Goal: Task Accomplishment & Management: Manage account settings

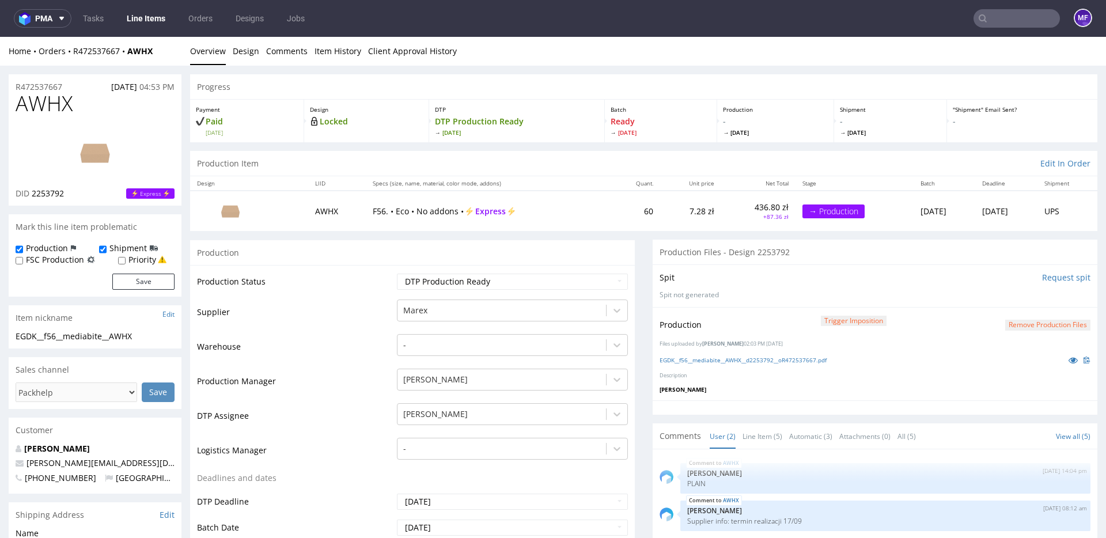
click at [367, 260] on div "Production" at bounding box center [412, 253] width 445 height 26
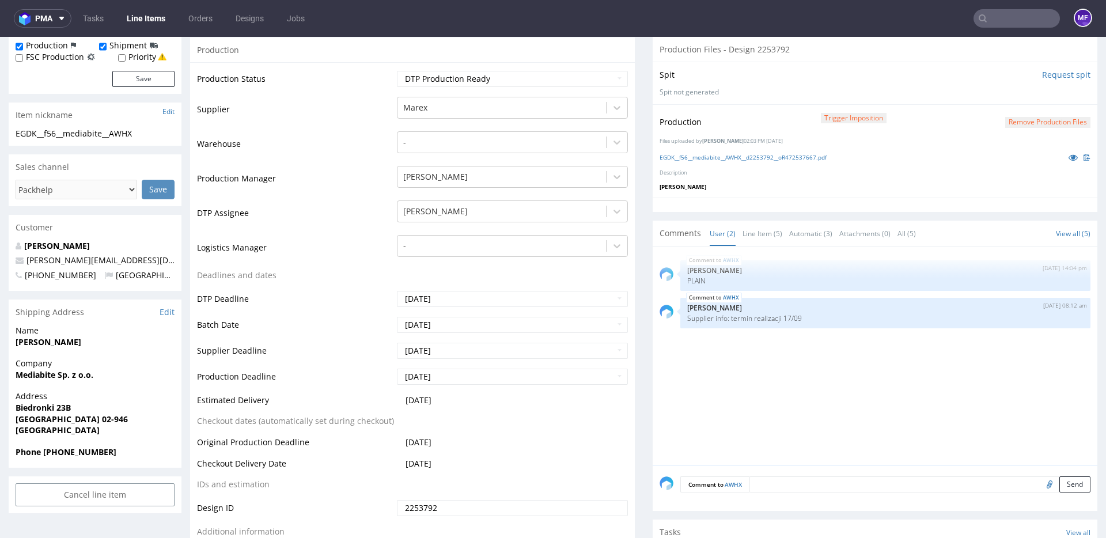
scroll to position [191, 0]
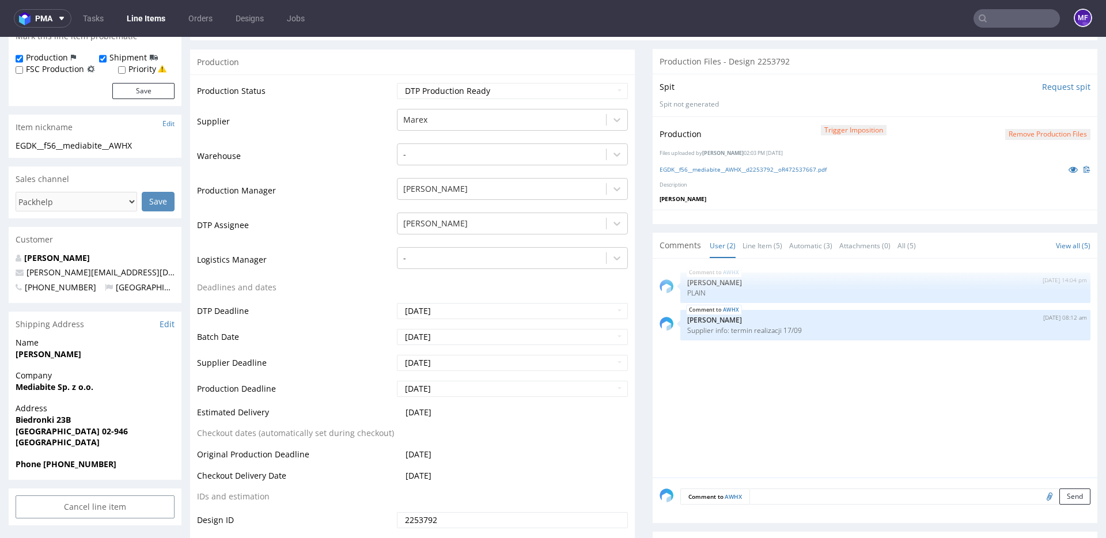
drag, startPoint x: 78, startPoint y: 355, endPoint x: 17, endPoint y: 354, distance: 60.5
click at [17, 354] on span "Rafał Jaskólski" at bounding box center [95, 354] width 159 height 12
copy strong "Rafał Jaskólski"
click at [78, 386] on strong "Mediabite Sp. z o.o." at bounding box center [55, 385] width 78 height 11
click at [78, 386] on strong "Mediabite Sp. z o.o." at bounding box center [55, 386] width 78 height 11
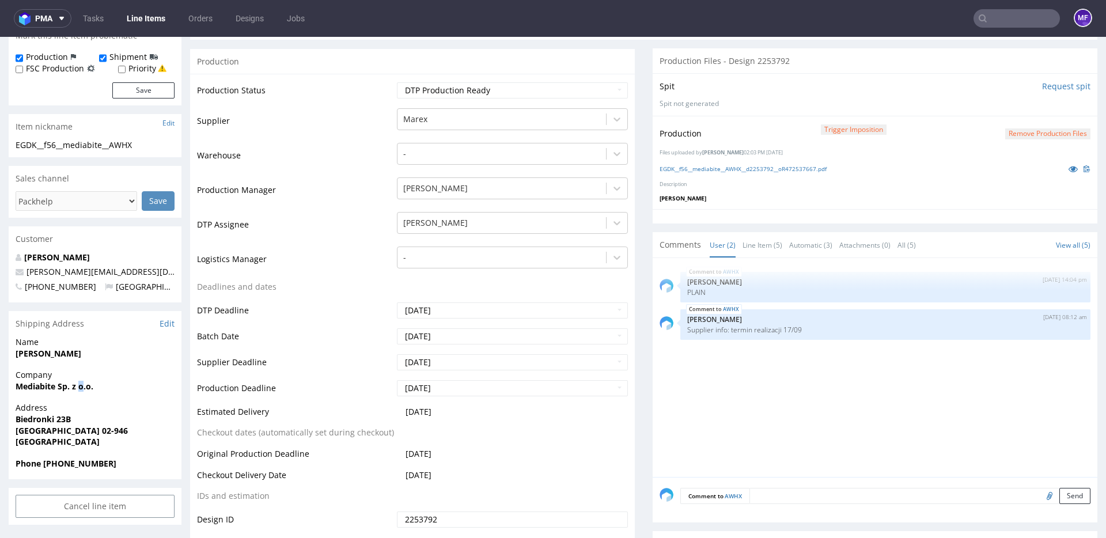
scroll to position [188, 0]
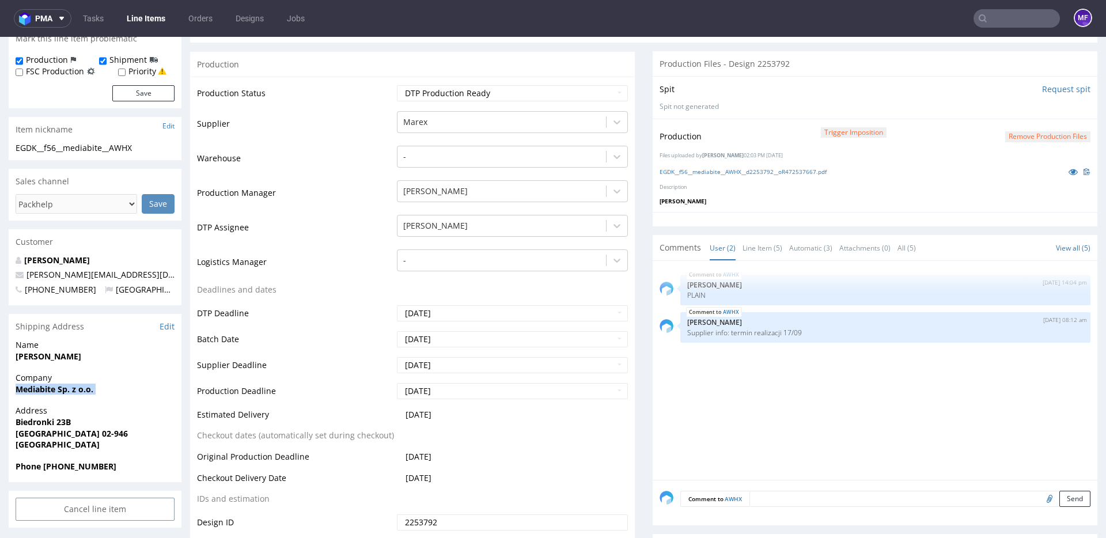
click at [78, 386] on strong "Mediabite Sp. z o.o." at bounding box center [55, 389] width 78 height 11
copy strong "Mediabite Sp. z o.o."
drag, startPoint x: 47, startPoint y: 422, endPoint x: 18, endPoint y: 422, distance: 29.4
click at [18, 422] on span "Biedronki 23B" at bounding box center [95, 423] width 159 height 12
copy strong "Biedronki 23B"
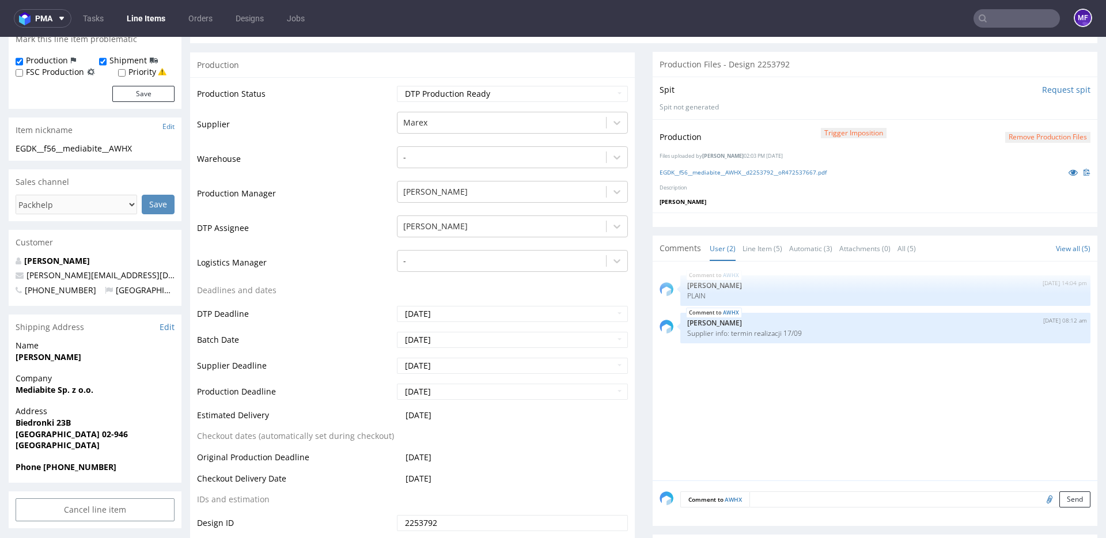
click at [78, 435] on strong "Warszawa 02-946" at bounding box center [72, 434] width 112 height 11
click at [83, 435] on strong "Warszawa 02-946" at bounding box center [72, 434] width 112 height 11
drag, startPoint x: 90, startPoint y: 435, endPoint x: 59, endPoint y: 434, distance: 31.1
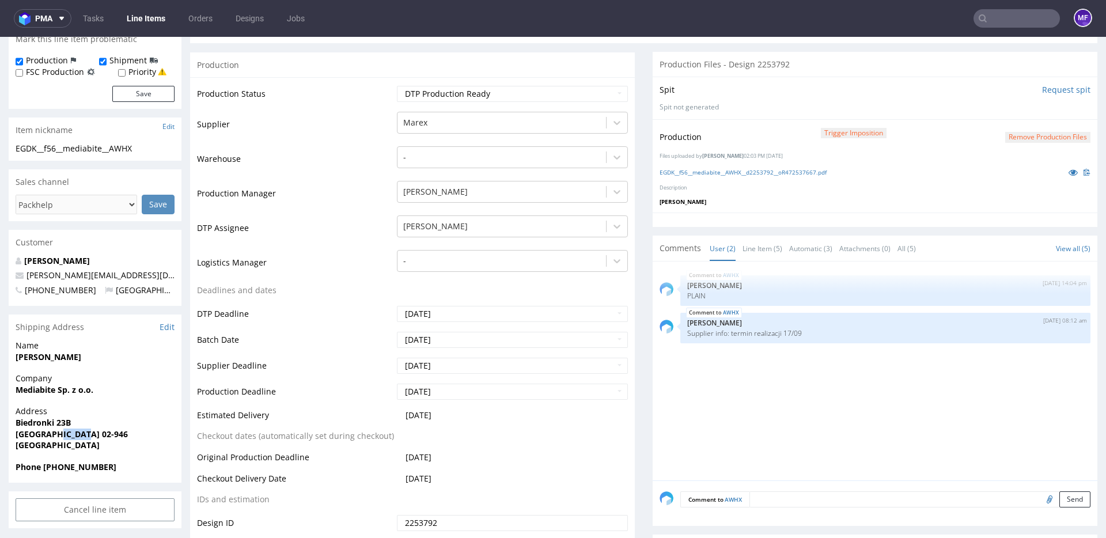
click at [59, 434] on span "Warszawa 02-946" at bounding box center [95, 435] width 159 height 12
copy strong "02-946"
click at [32, 433] on strong "Warszawa 02-946" at bounding box center [72, 434] width 112 height 11
copy strong "Warszawa"
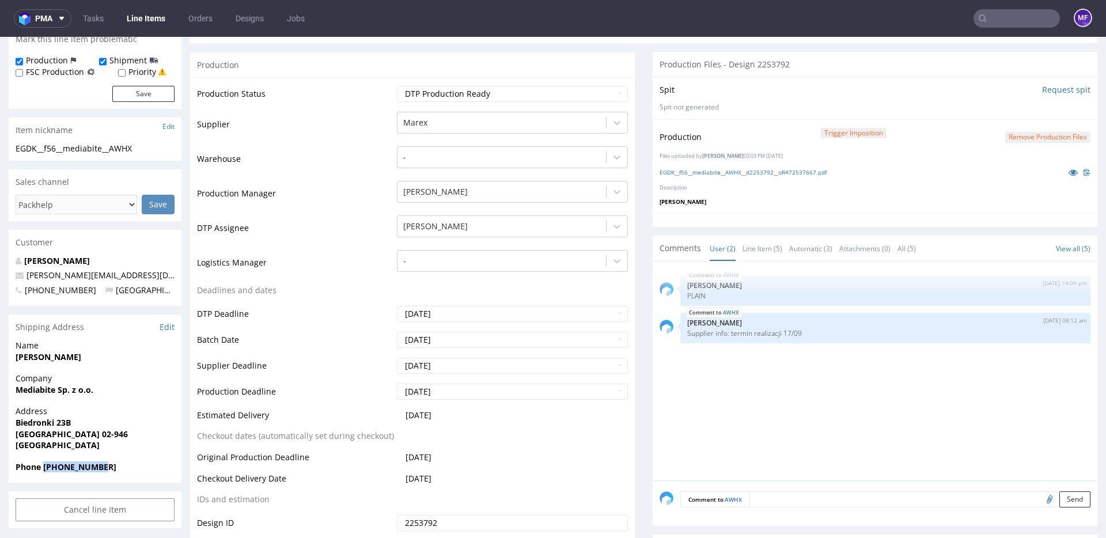
drag, startPoint x: 107, startPoint y: 468, endPoint x: 43, endPoint y: 467, distance: 63.4
click at [43, 467] on span "Phone +48608007815" at bounding box center [95, 467] width 159 height 12
copy strong "+48608007815"
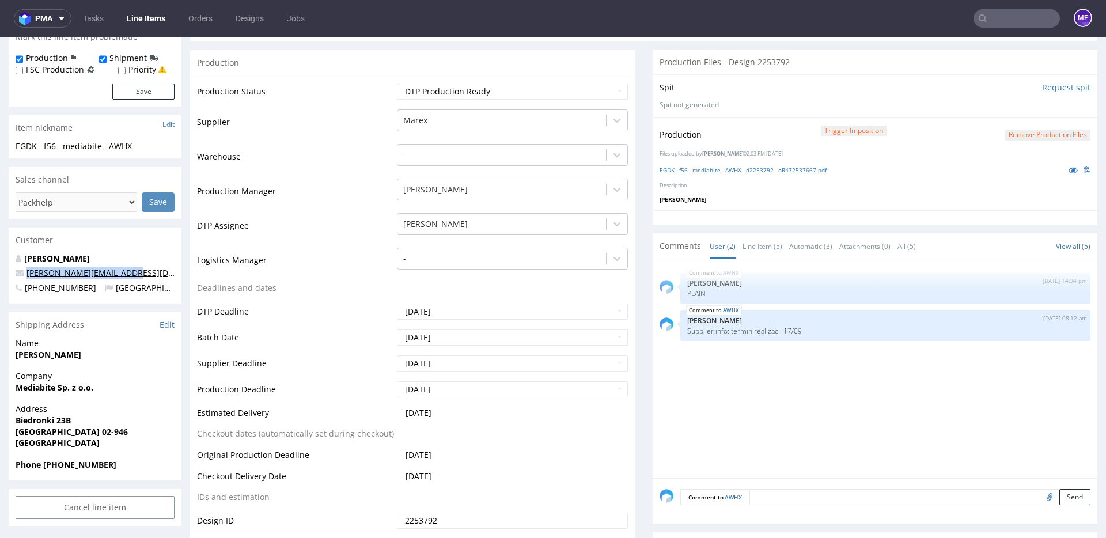
drag, startPoint x: 122, startPoint y: 275, endPoint x: 26, endPoint y: 274, distance: 95.0
click at [26, 274] on p "r.jaskolski@mediabite.pl" at bounding box center [95, 273] width 159 height 12
copy link "r.jaskolski@mediabite.pl"
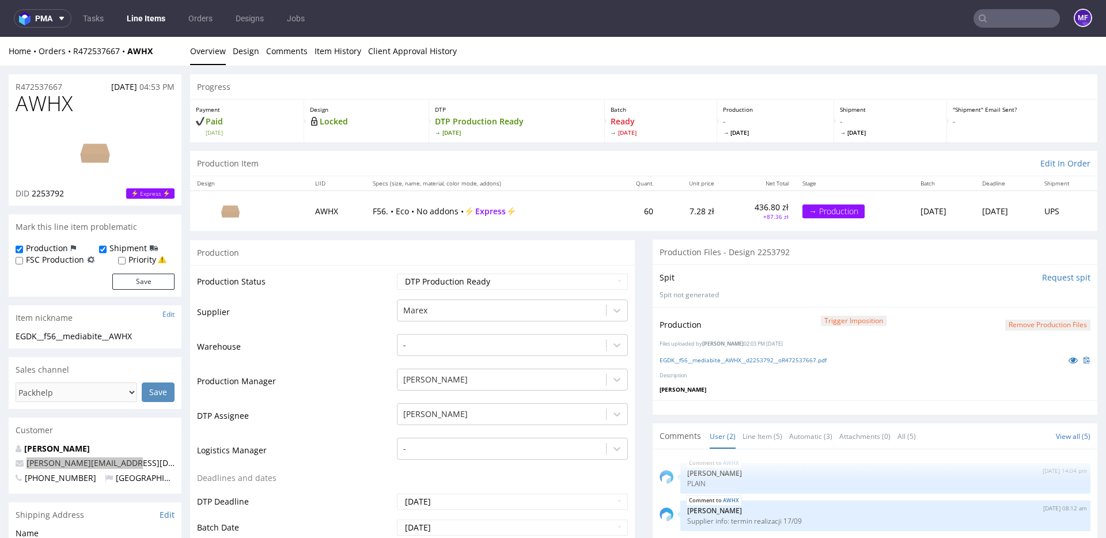
scroll to position [2, 0]
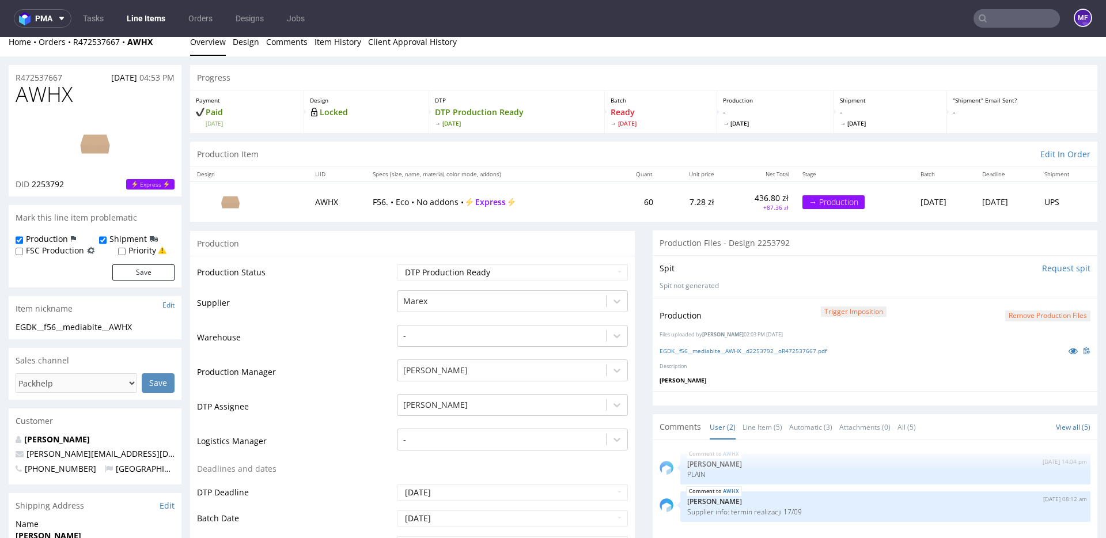
drag, startPoint x: 139, startPoint y: 51, endPoint x: 161, endPoint y: 53, distance: 22.0
click at [161, 53] on div "Home Orders R472537667 AWHX Overview Design Comments Item History Client Approv…" at bounding box center [553, 42] width 1106 height 29
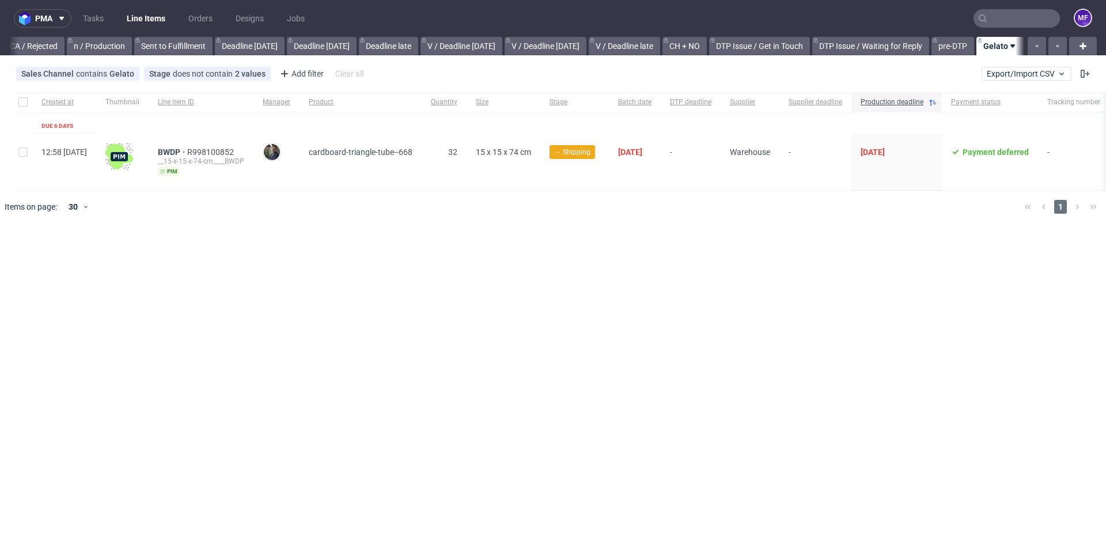
scroll to position [0, 1037]
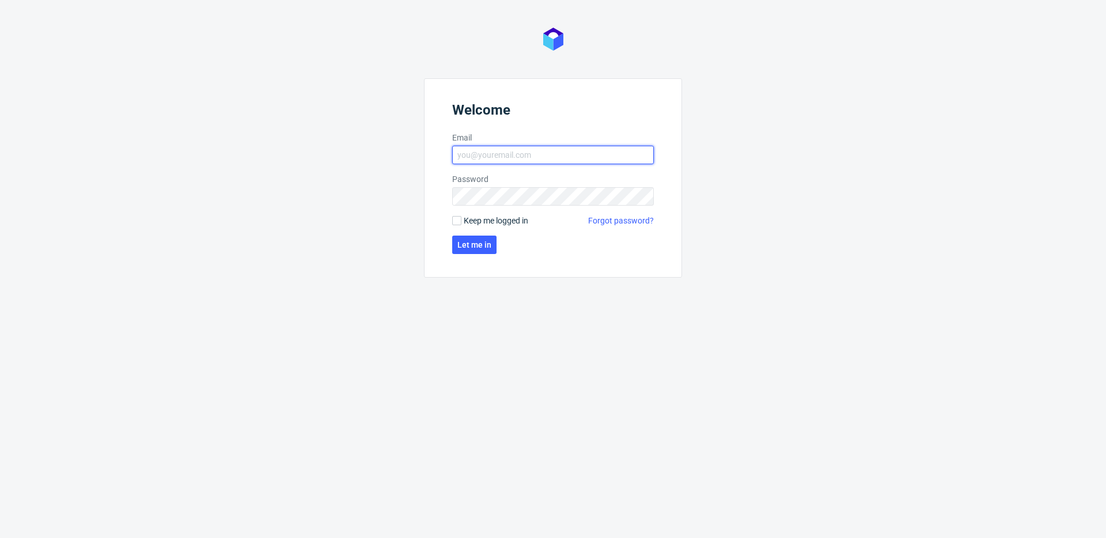
type input "michal.fedorowicz@packhelp.com"
click at [469, 222] on span "Keep me logged in" at bounding box center [496, 221] width 65 height 12
click at [461, 222] on input "Keep me logged in" at bounding box center [456, 220] width 9 height 9
checkbox input "true"
click at [476, 245] on span "Let me in" at bounding box center [474, 245] width 34 height 8
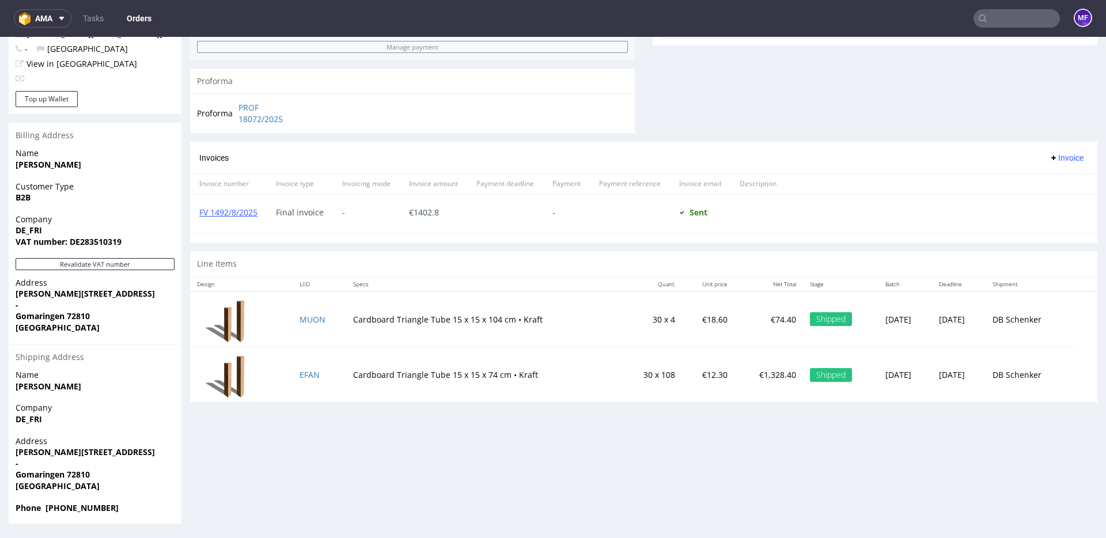
scroll to position [2, 0]
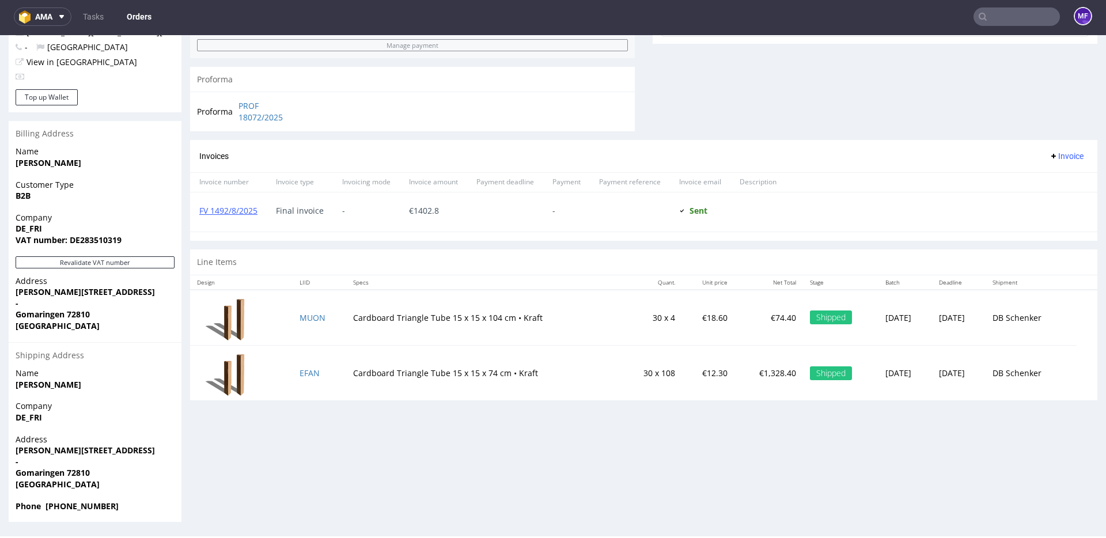
click at [655, 456] on div "Progress Payment Payment deferred Payment “Received” Email - Line Items 2 DTP -…" at bounding box center [643, 66] width 907 height 912
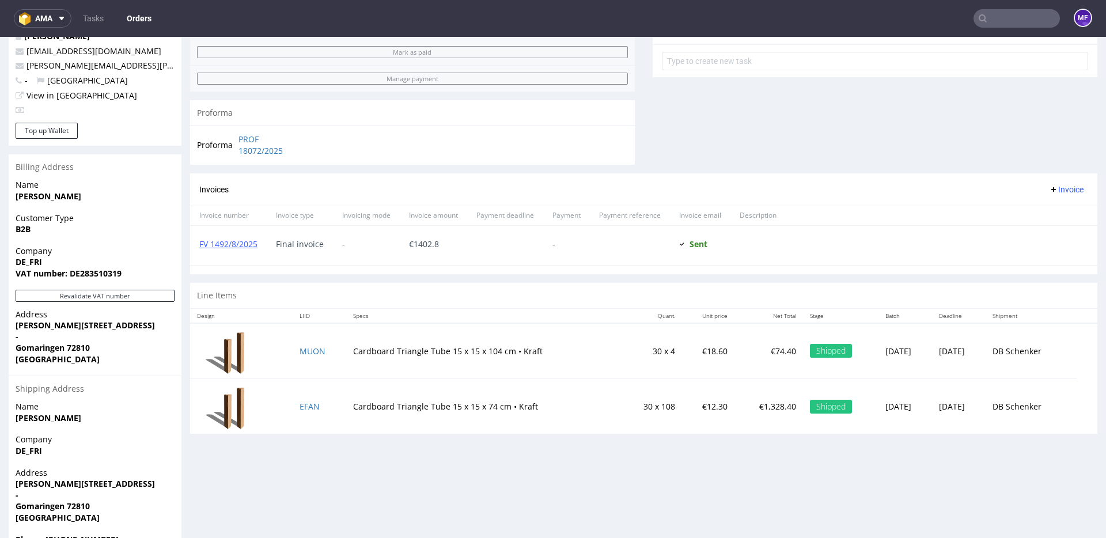
scroll to position [463, 0]
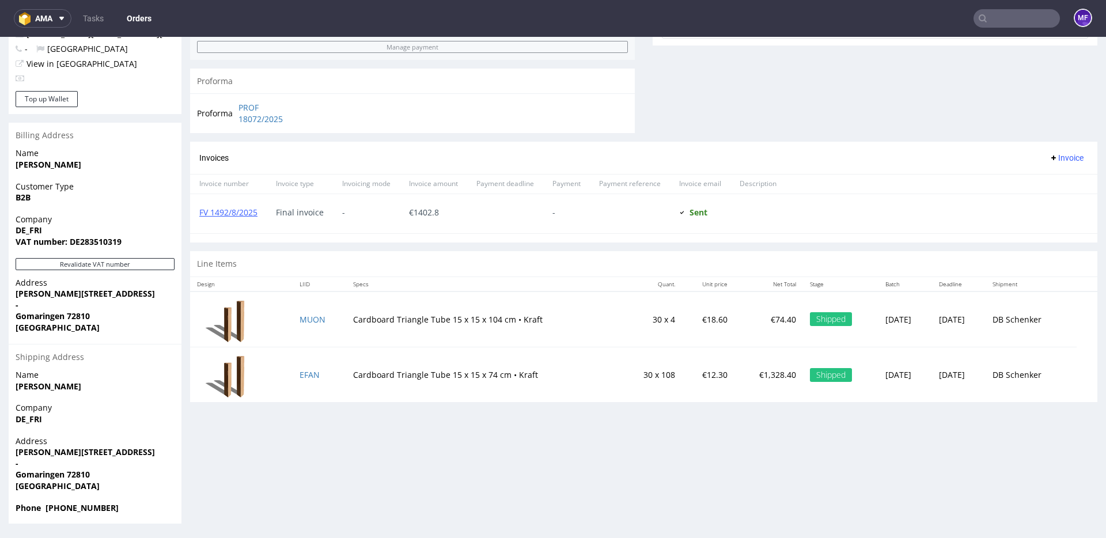
click at [999, 21] on input "text" at bounding box center [1016, 18] width 86 height 18
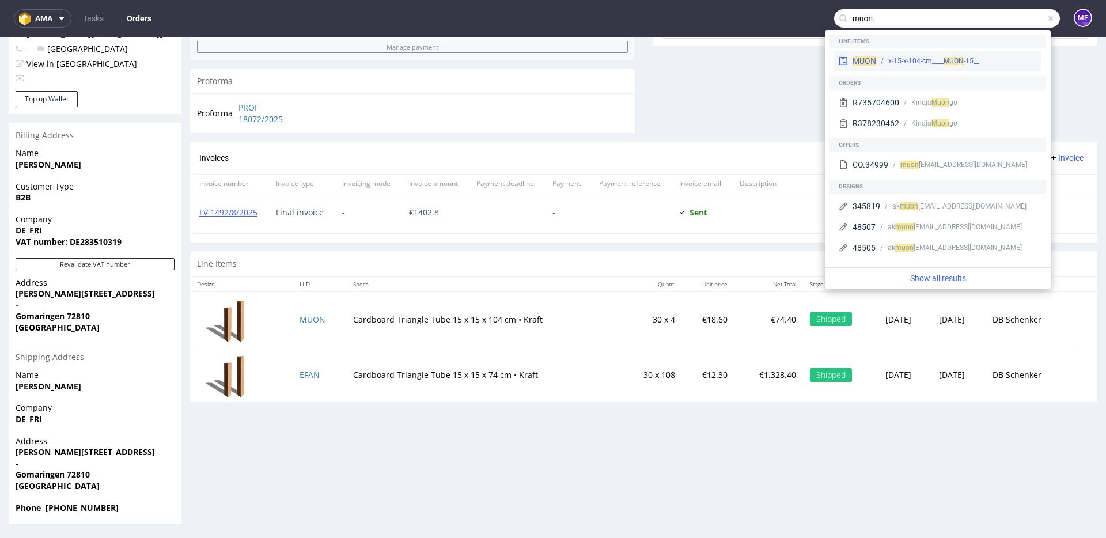
type input "muon"
click at [964, 65] on span "MUON" at bounding box center [953, 61] width 20 height 8
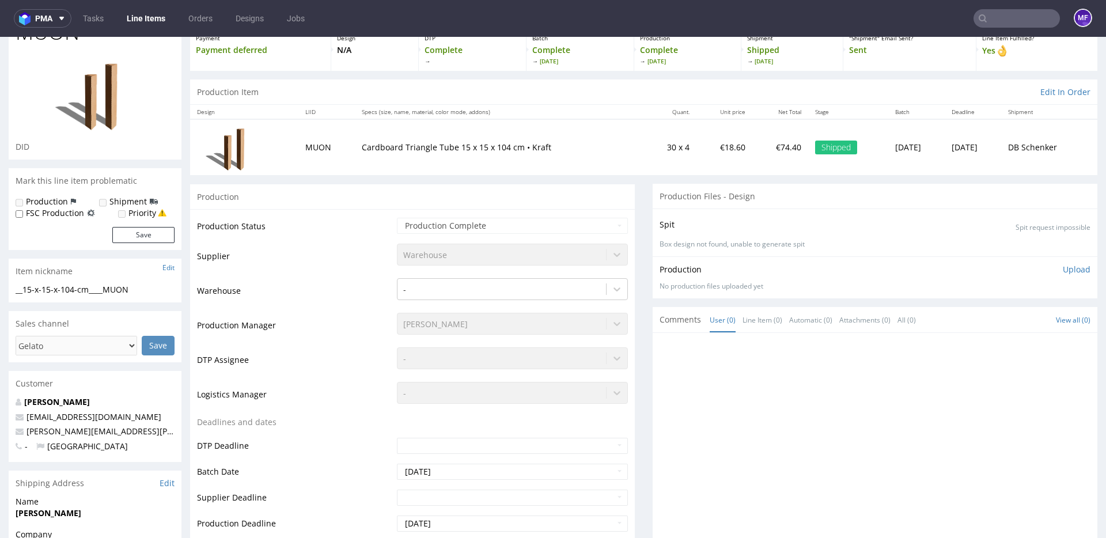
scroll to position [70, 0]
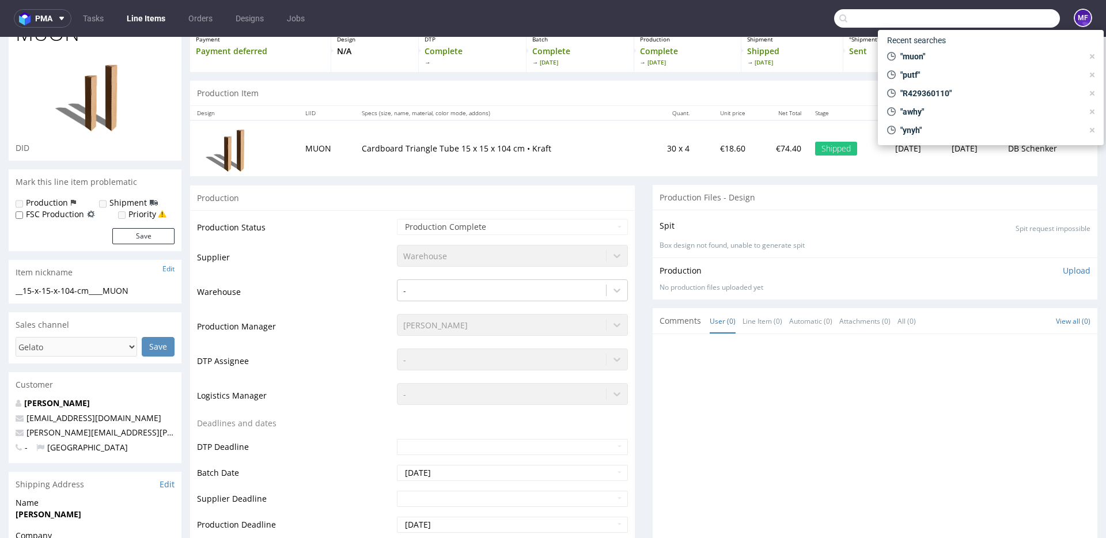
click at [989, 20] on input "text" at bounding box center [947, 18] width 226 height 18
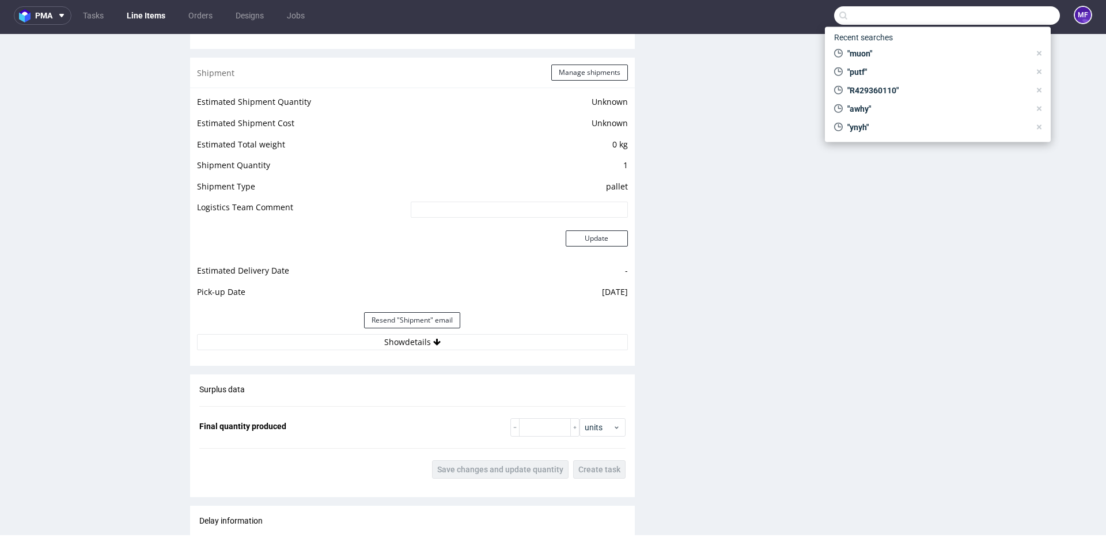
scroll to position [907, 0]
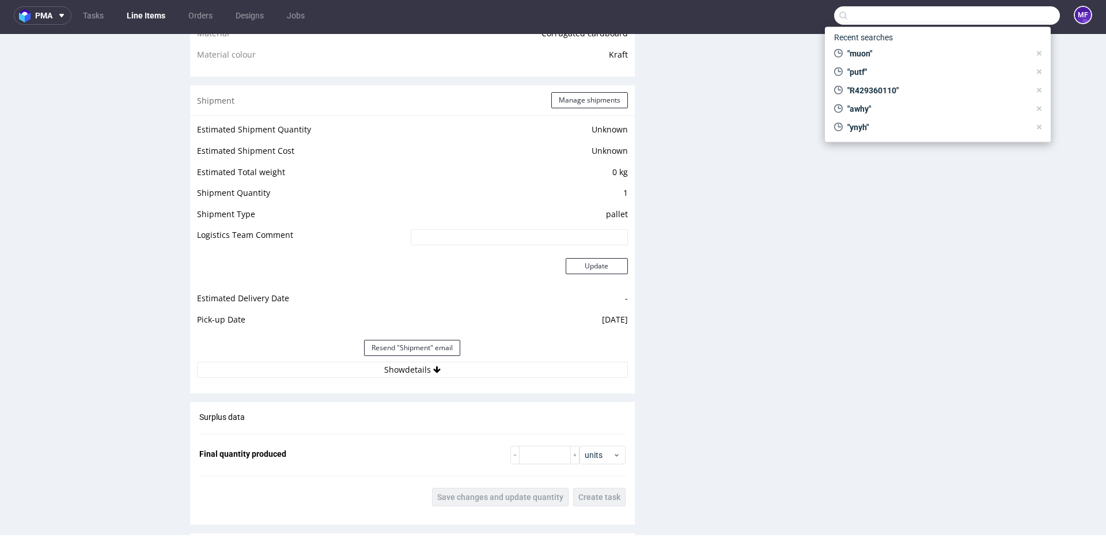
click at [661, 317] on div "Production Files - Design Spit Spit request impossible Box design not found, un…" at bounding box center [875, 159] width 445 height 1627
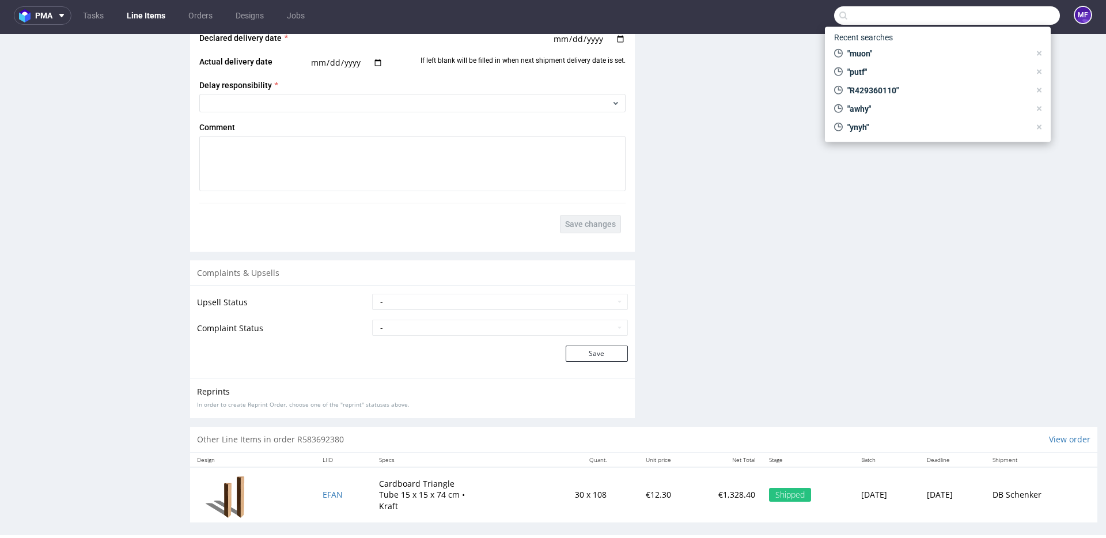
scroll to position [1464, 0]
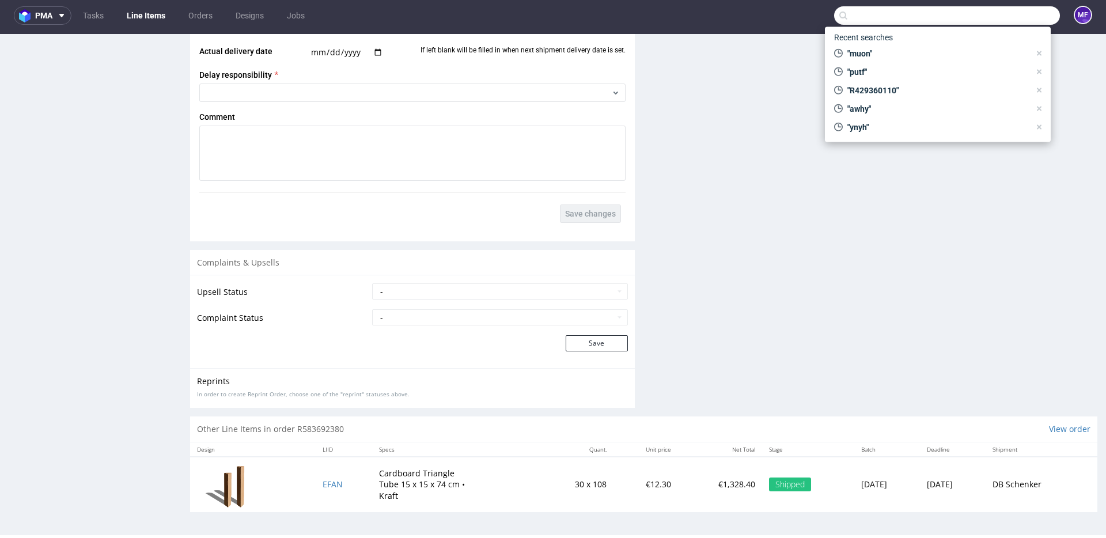
click at [859, 14] on input "text" at bounding box center [947, 15] width 226 height 18
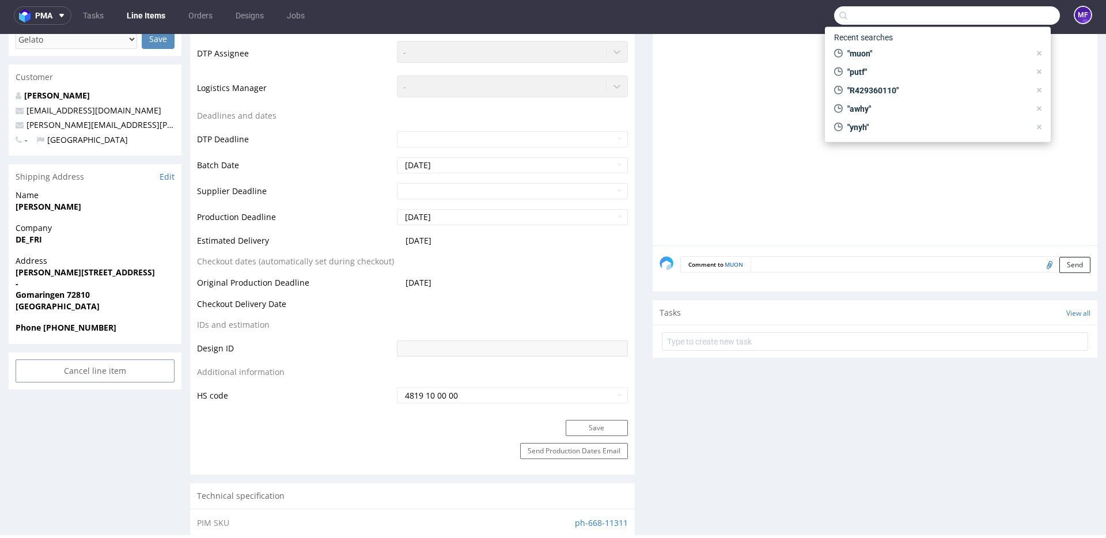
scroll to position [0, 0]
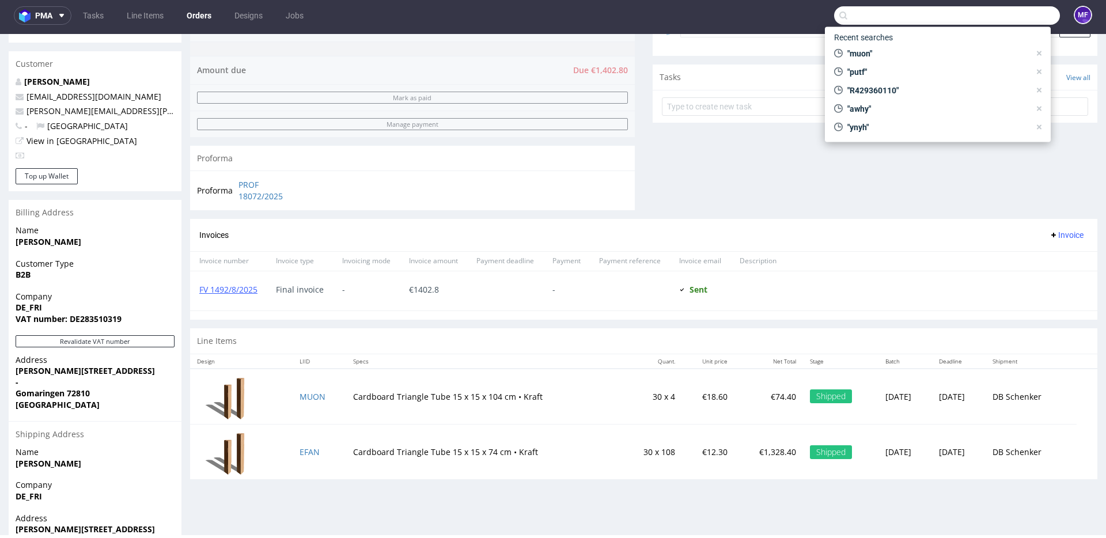
scroll to position [463, 0]
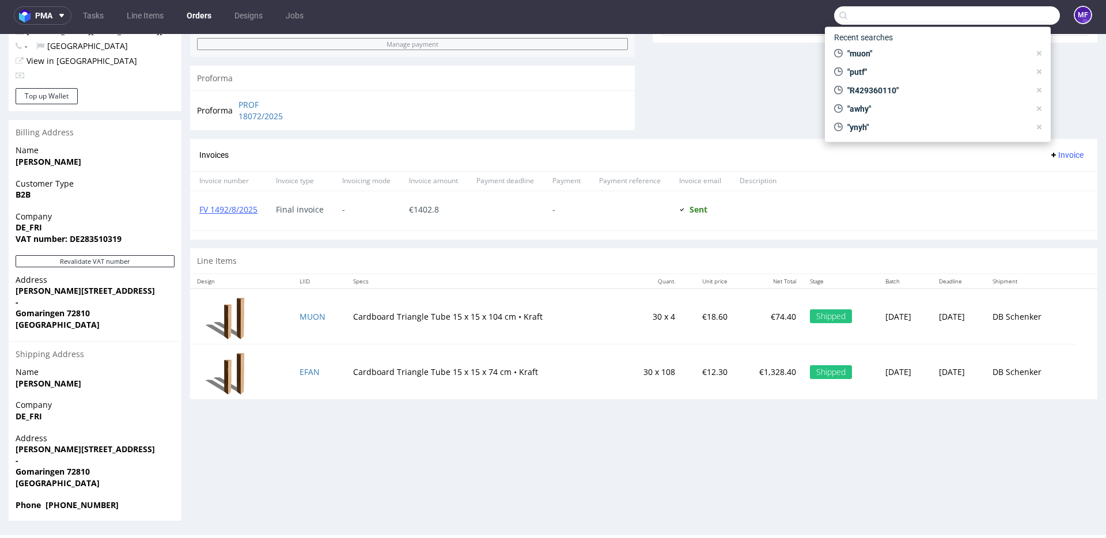
click at [429, 411] on div "Progress Payment Payment deferred Payment “Received” Email - Line Items 2 DTP -…" at bounding box center [643, 65] width 907 height 912
click at [564, 324] on td "Cardboard Triangle Tube 15 x 15 x 104 cm • Kraft" at bounding box center [483, 317] width 274 height 56
drag, startPoint x: 344, startPoint y: 319, endPoint x: 435, endPoint y: 319, distance: 90.4
click at [435, 319] on td "Cardboard Triangle Tube 15 x 15 x 104 cm • Kraft" at bounding box center [483, 317] width 274 height 56
copy td "Cardboard Triangle Tube"
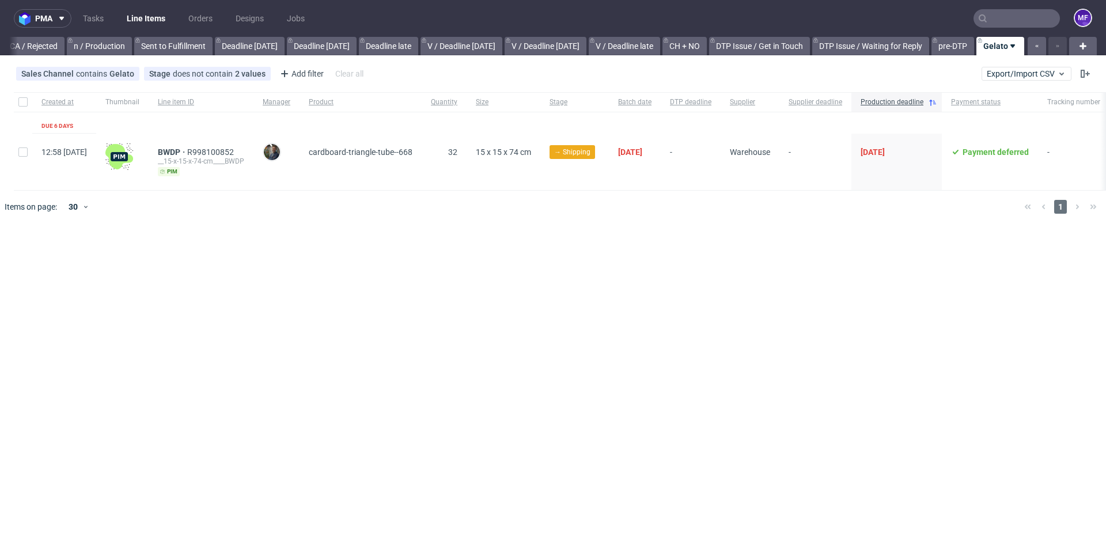
scroll to position [0, 1037]
click at [88, 21] on link "Tasks" at bounding box center [93, 18] width 35 height 18
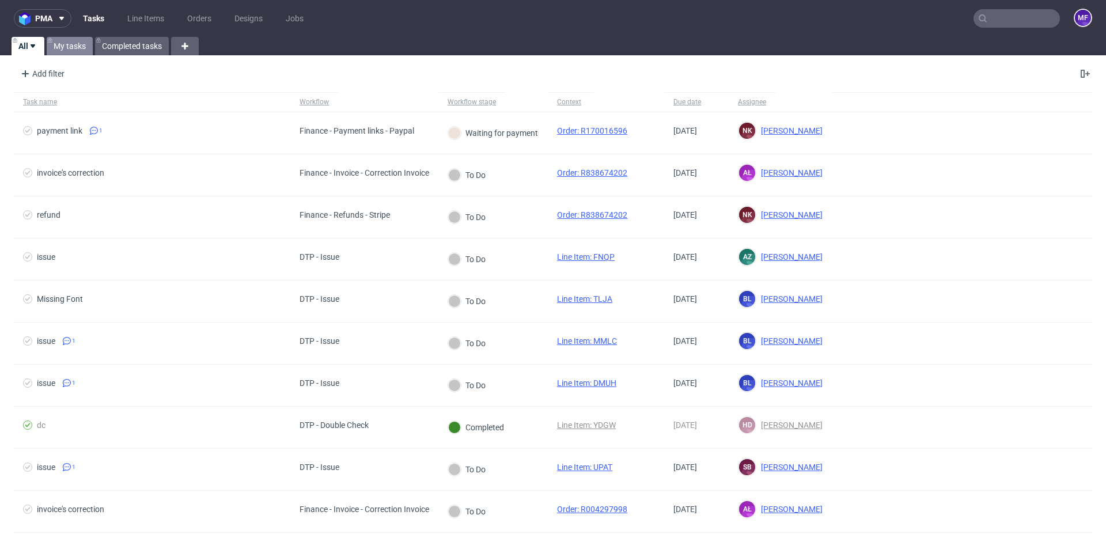
click at [71, 45] on link "My tasks" at bounding box center [70, 46] width 46 height 18
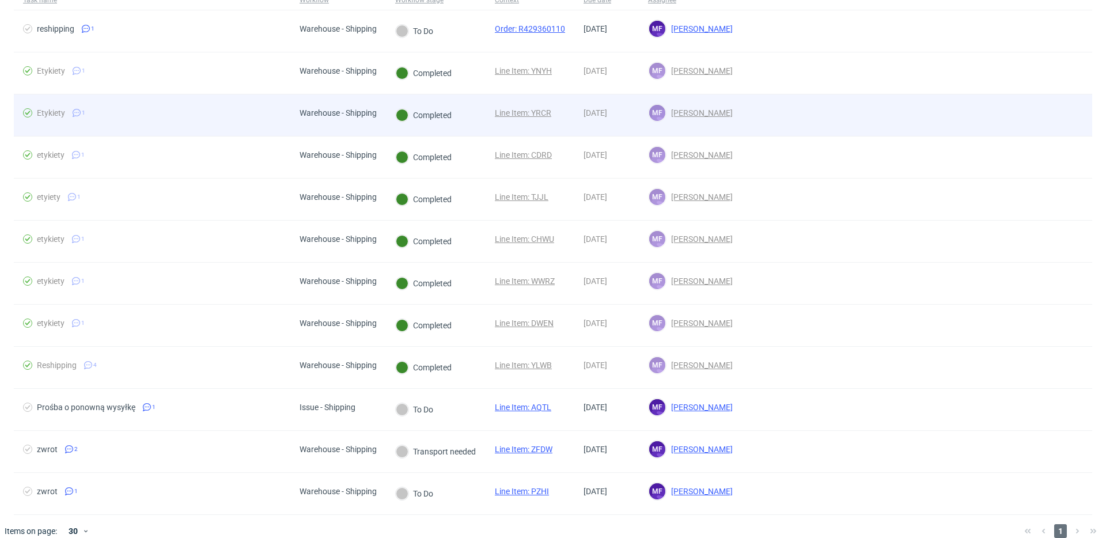
scroll to position [116, 0]
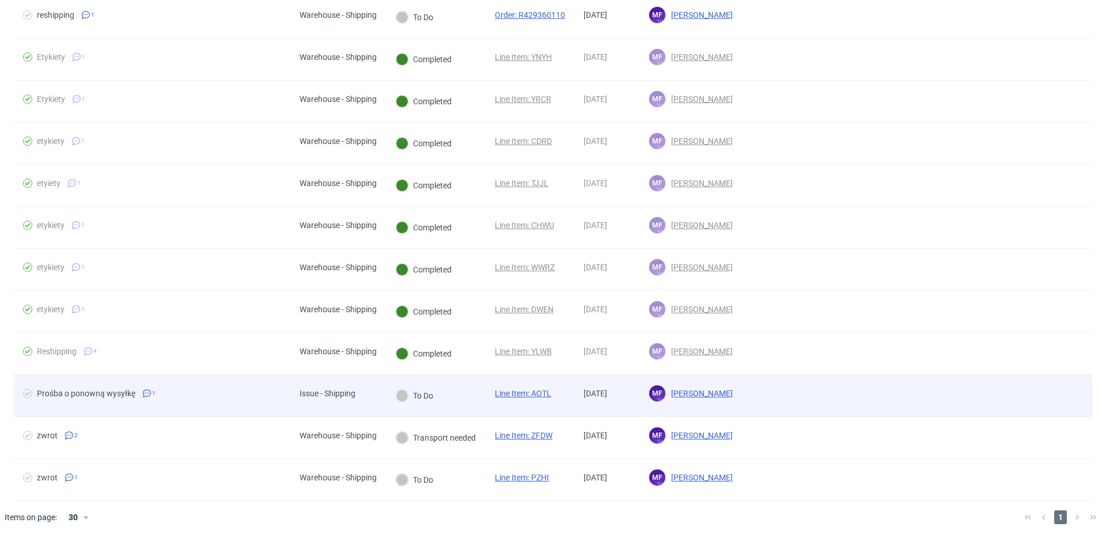
click at [460, 407] on div "To Do" at bounding box center [436, 396] width 100 height 42
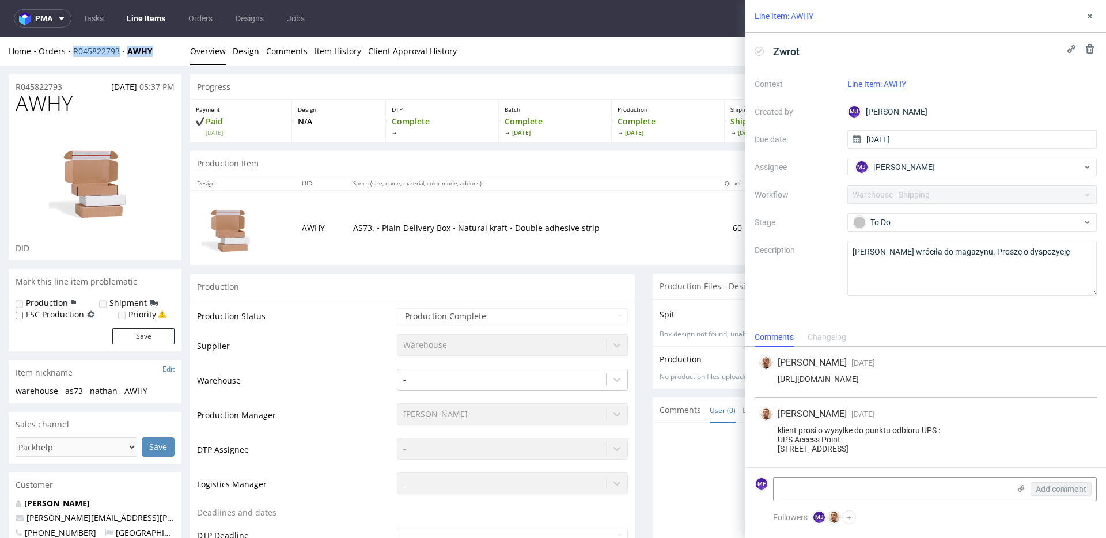
drag, startPoint x: 153, startPoint y: 53, endPoint x: 74, endPoint y: 52, distance: 78.9
click at [74, 52] on div "Home Orders R045822793 AWHY" at bounding box center [95, 52] width 173 height 12
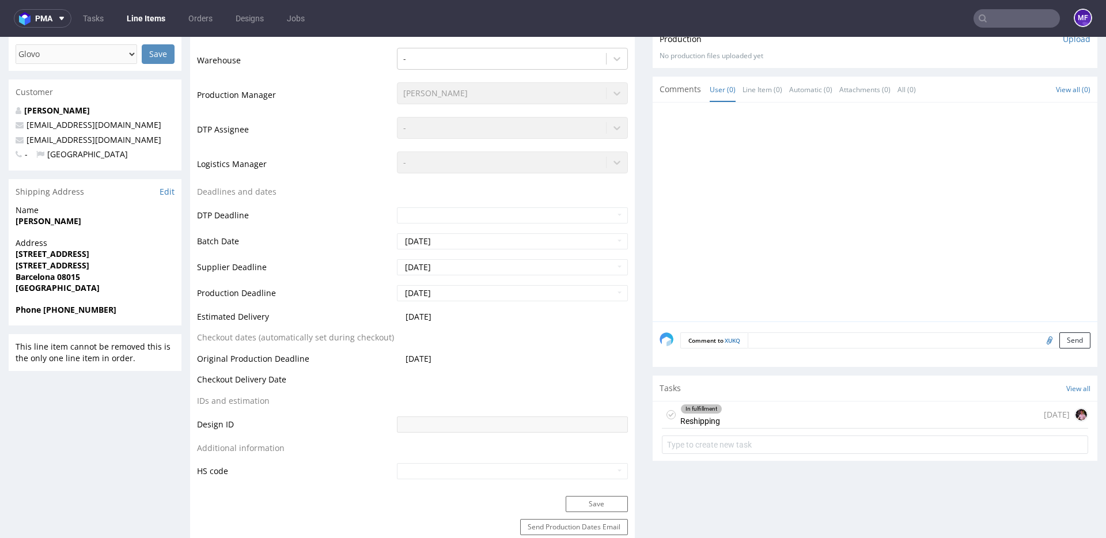
scroll to position [267, 0]
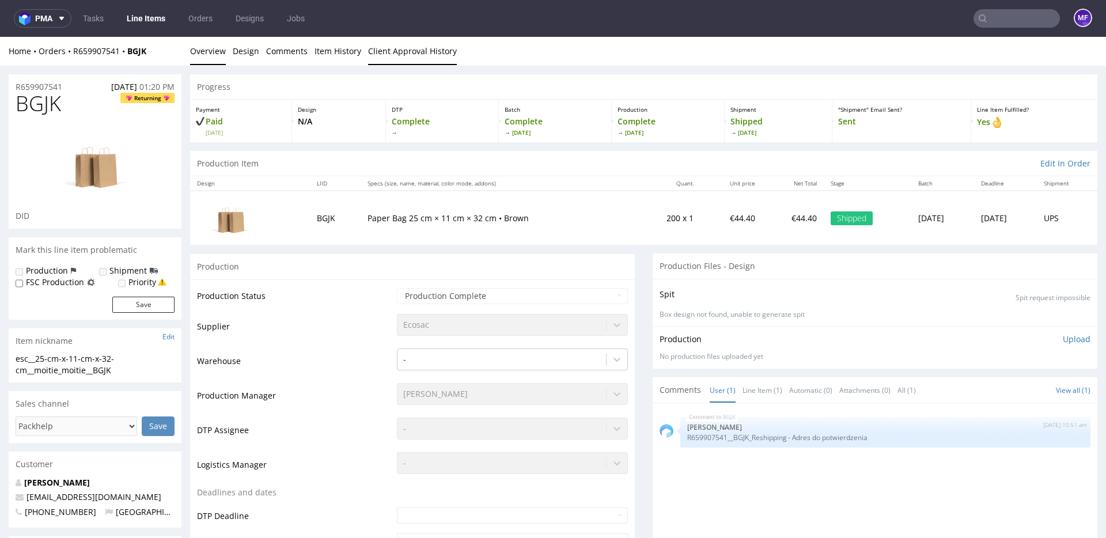
scroll to position [1, 0]
